Goal: Information Seeking & Learning: Learn about a topic

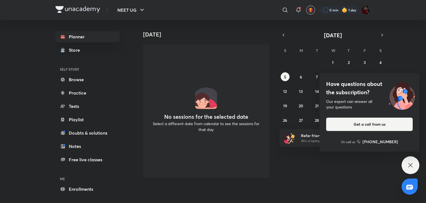
click at [411, 160] on div "Have questions about the subscription? Our expert can answer all your questions…" at bounding box center [411, 165] width 18 height 18
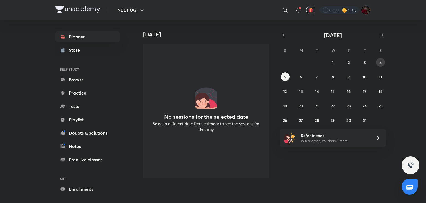
click at [378, 59] on button "4" at bounding box center [380, 62] width 9 height 9
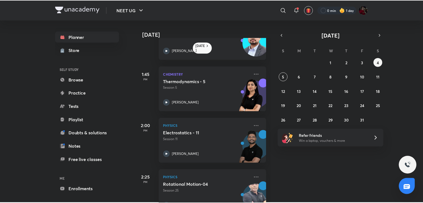
scroll to position [597, 0]
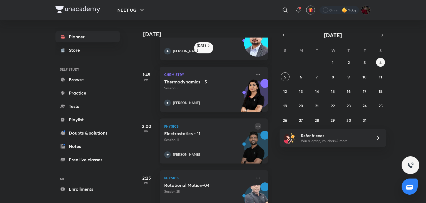
click at [255, 123] on icon at bounding box center [258, 126] width 7 height 7
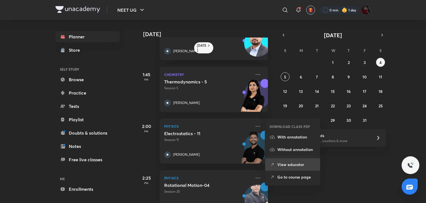
click at [279, 165] on p "View educator" at bounding box center [296, 164] width 38 height 6
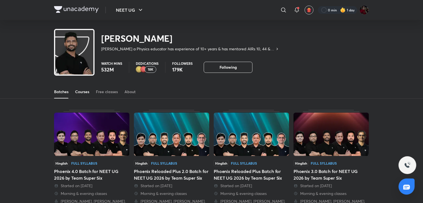
click at [81, 90] on div "Courses" at bounding box center [82, 92] width 14 height 6
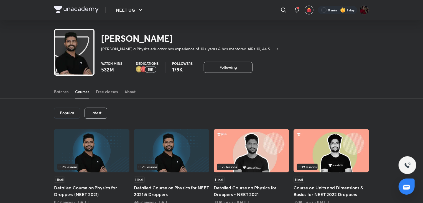
click at [95, 109] on div "Latest" at bounding box center [96, 112] width 23 height 11
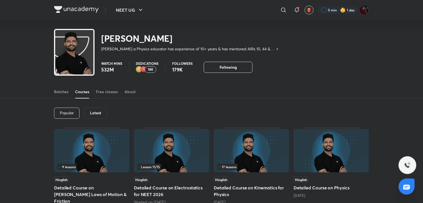
click at [101, 146] on img at bounding box center [91, 150] width 75 height 43
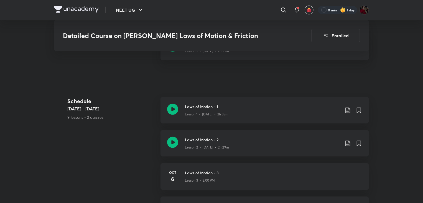
scroll to position [264, 0]
click at [171, 137] on icon at bounding box center [172, 142] width 11 height 11
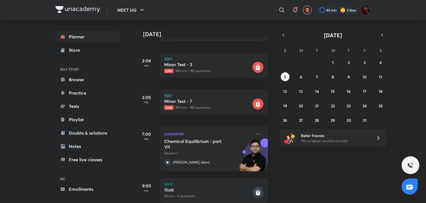
scroll to position [639, 0]
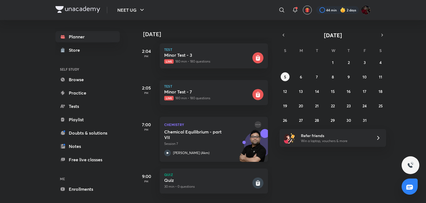
click at [255, 121] on icon at bounding box center [258, 124] width 7 height 7
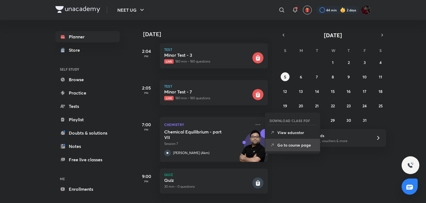
click at [279, 142] on p "Go to course page" at bounding box center [296, 145] width 38 height 6
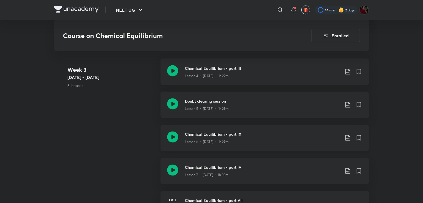
scroll to position [449, 0]
